Goal: Navigation & Orientation: Go to known website

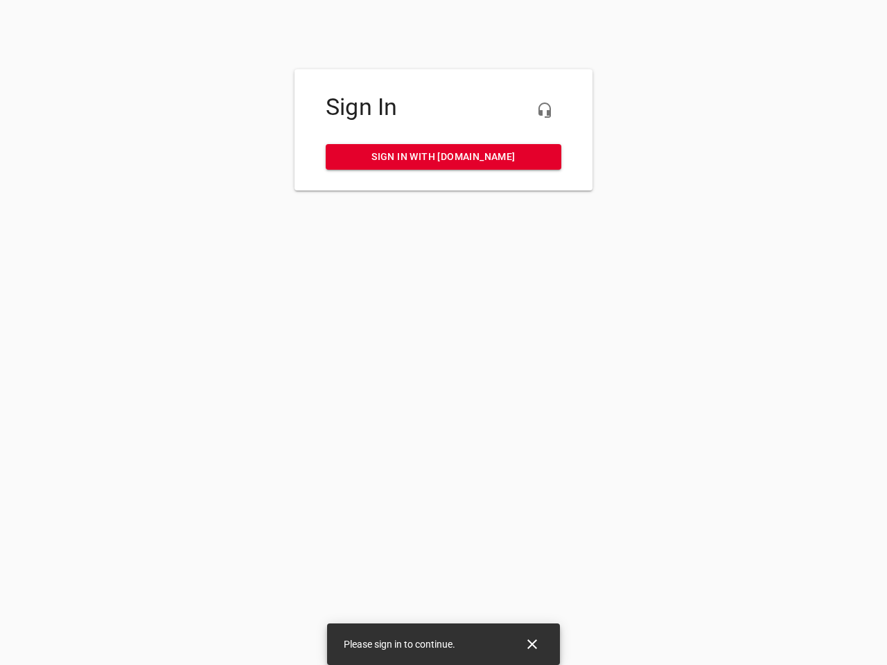
click at [544, 110] on icon "button" at bounding box center [544, 110] width 17 height 17
click at [532, 644] on icon "Close" at bounding box center [532, 644] width 10 height 10
